Goal: Information Seeking & Learning: Stay updated

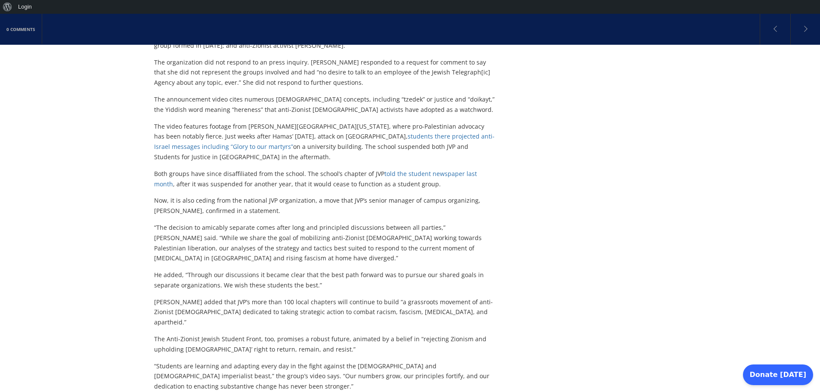
scroll to position [516, 0]
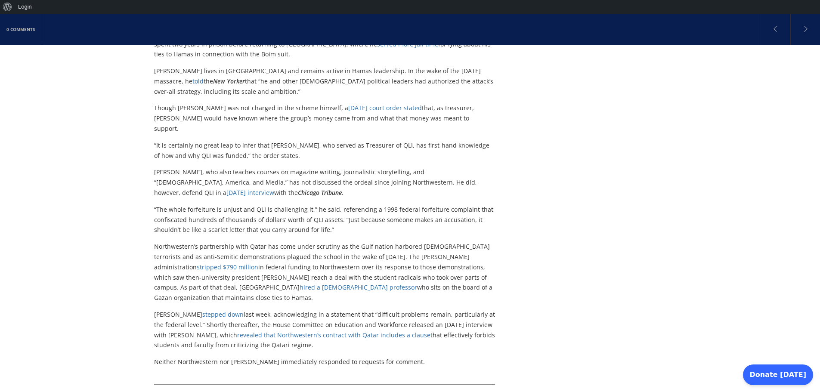
scroll to position [689, 0]
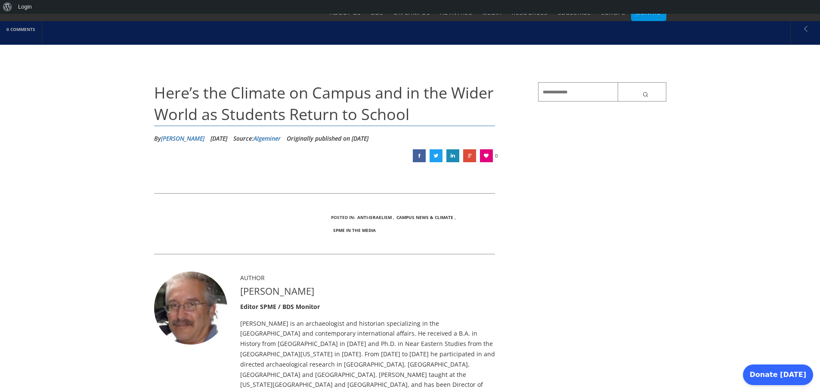
scroll to position [52, 0]
